Goal: Find specific page/section: Find specific page/section

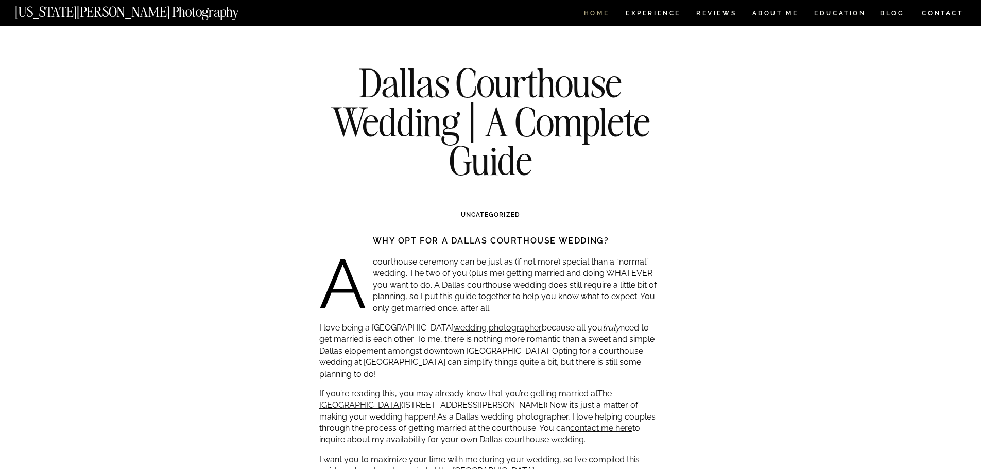
click at [593, 15] on nav "HOME" at bounding box center [596, 14] width 29 height 9
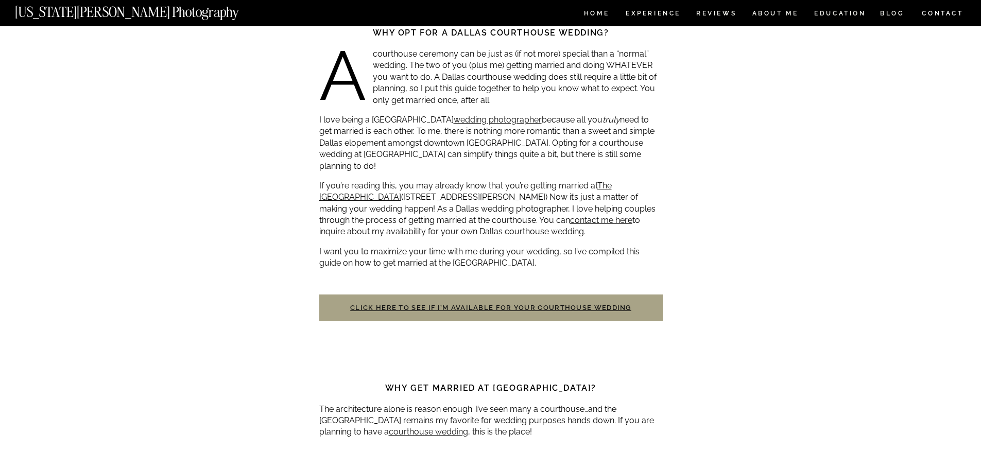
scroll to position [360, 0]
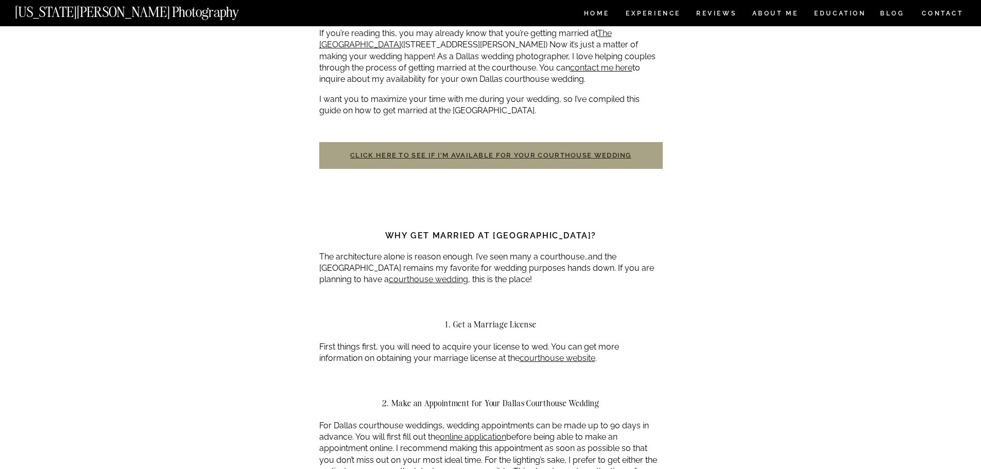
click at [548, 151] on link "Click here to see if I’m available for your courthouse wedding" at bounding box center [490, 155] width 281 height 8
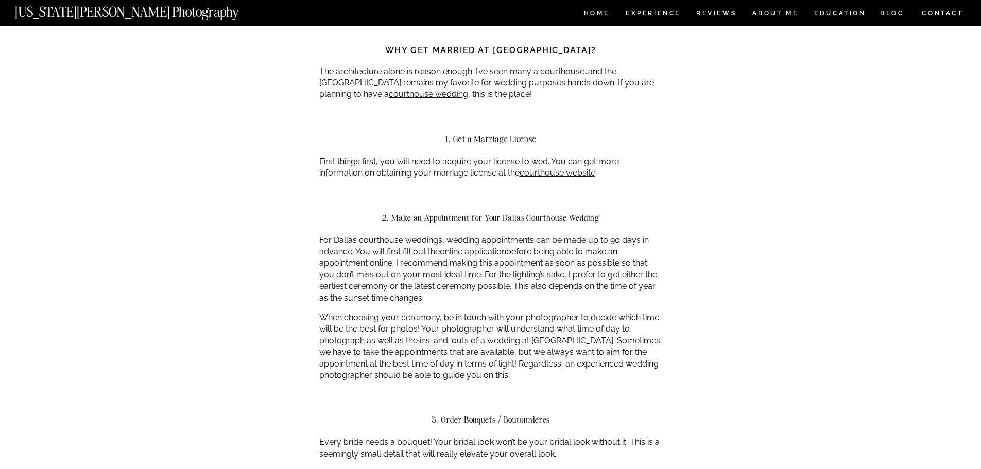
scroll to position [463, 0]
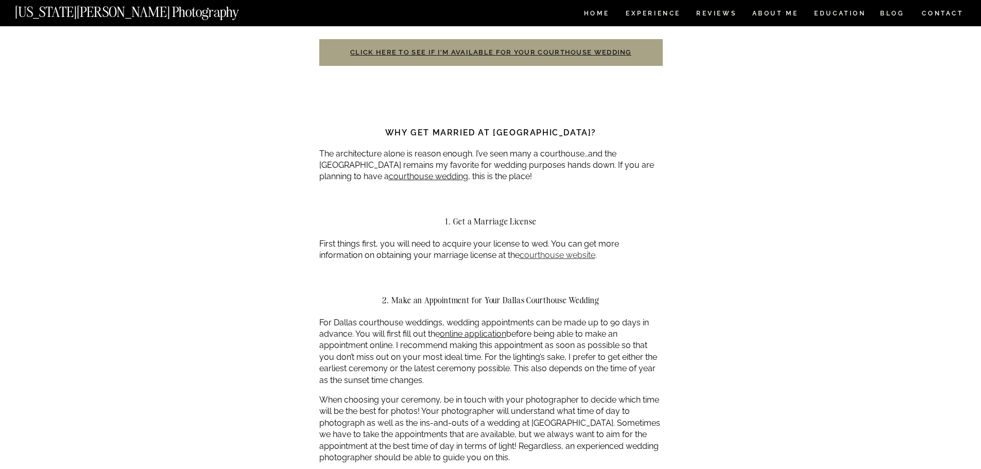
click at [542, 250] on link "courthouse website" at bounding box center [558, 255] width 76 height 10
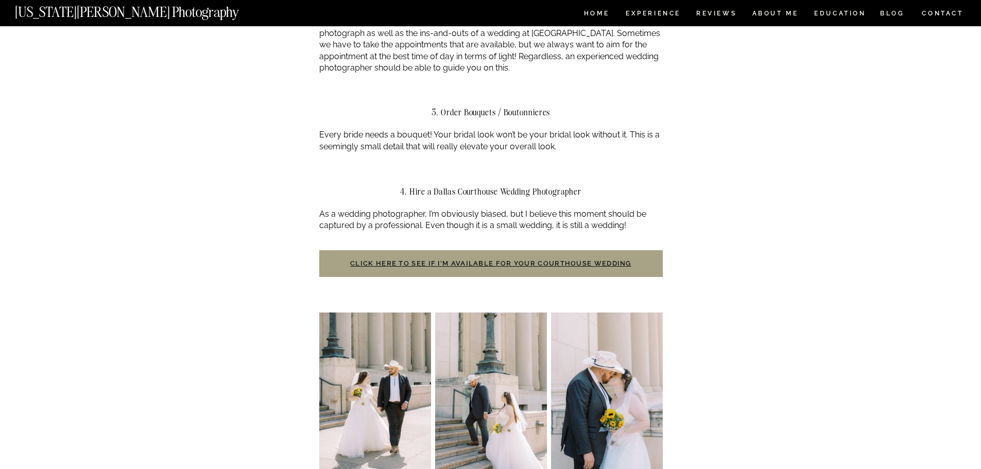
scroll to position [29, 0]
